Goal: Contribute content: Contribute content

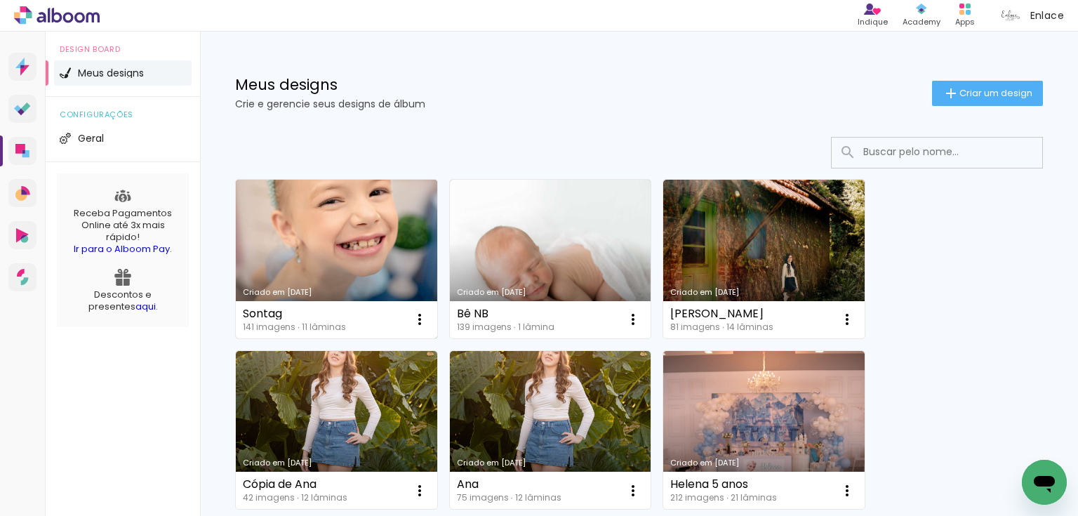
click at [361, 225] on link "Criado em [DATE]" at bounding box center [336, 259] width 201 height 159
click at [361, 230] on link "Criado em [DATE]" at bounding box center [336, 259] width 201 height 159
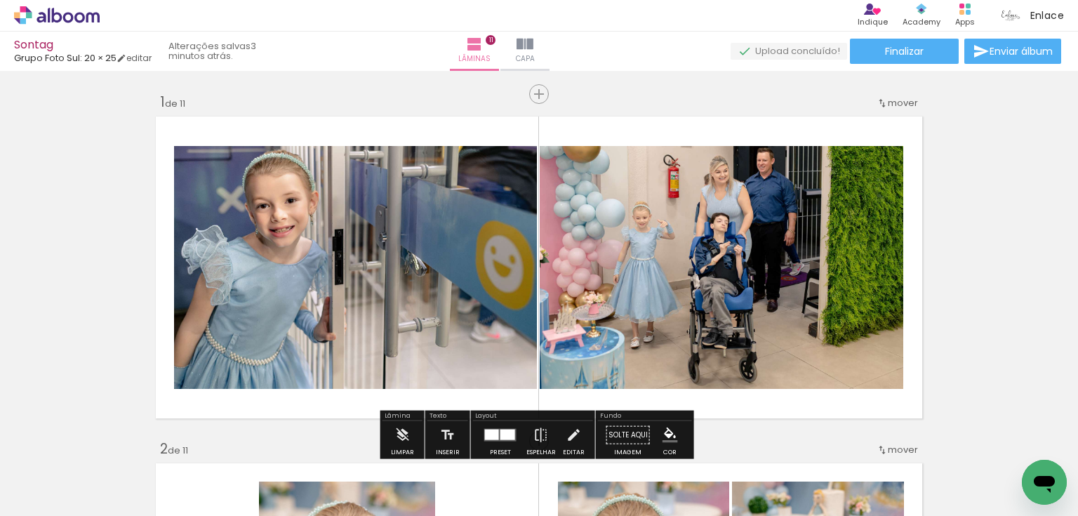
click at [72, 472] on iron-icon at bounding box center [71, 473] width 11 height 11
click at [70, 467] on paper-item "Não utilizadas" at bounding box center [45, 468] width 72 height 12
type input "Não utilizadas"
